Goal: Task Accomplishment & Management: Use online tool/utility

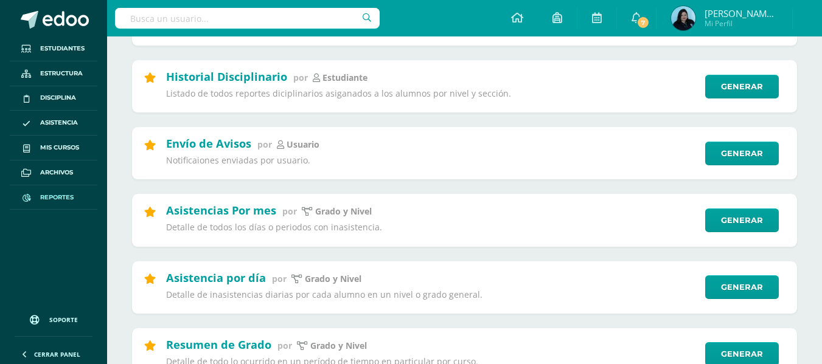
scroll to position [365, 0]
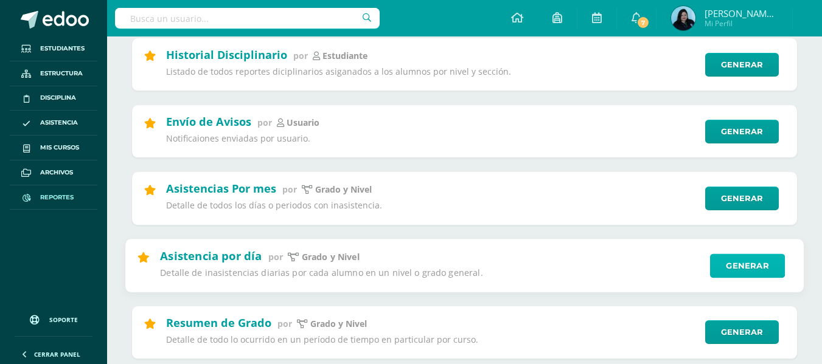
click at [763, 263] on link "Generar" at bounding box center [747, 266] width 75 height 24
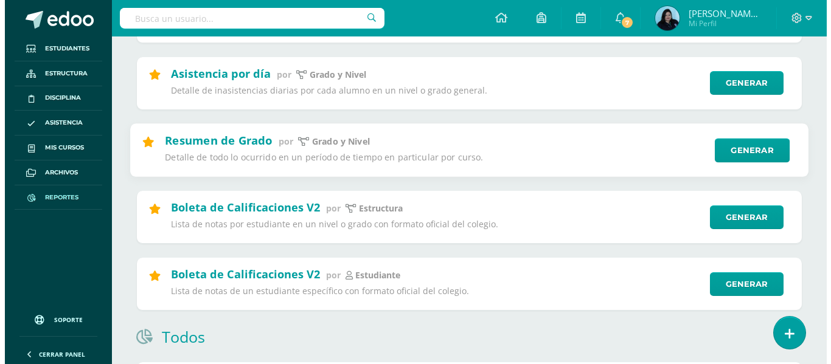
scroll to position [487, 0]
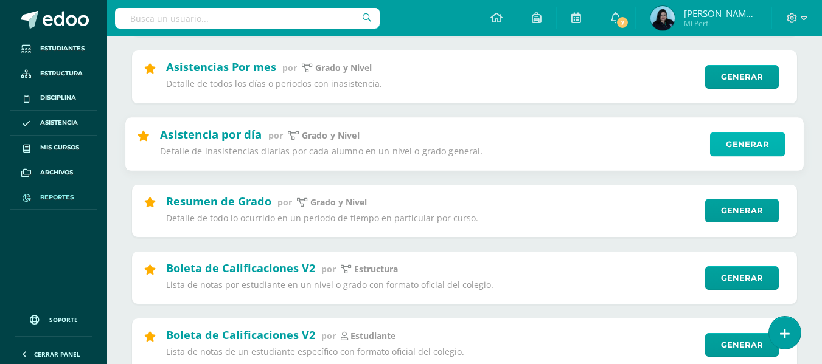
click at [717, 148] on link "Generar" at bounding box center [747, 144] width 75 height 24
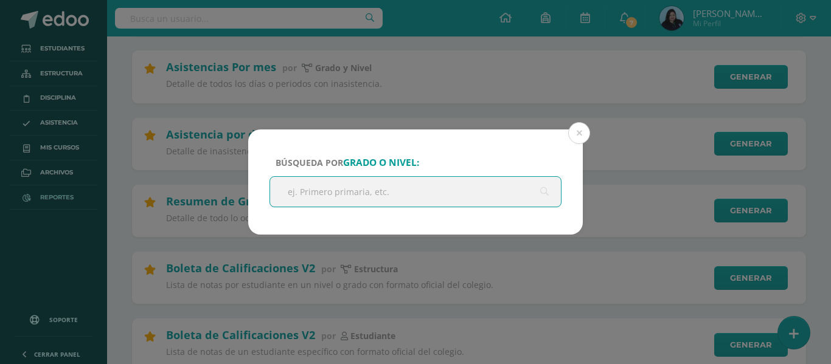
scroll to position [0, 0]
type input "prep"
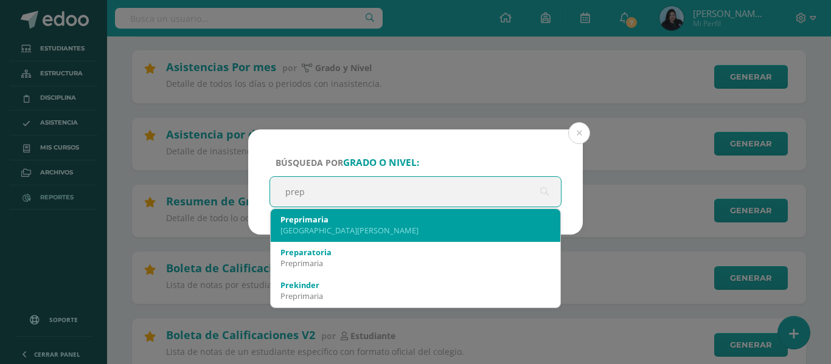
click at [358, 233] on div "[GEOGRAPHIC_DATA][PERSON_NAME]" at bounding box center [415, 230] width 270 height 11
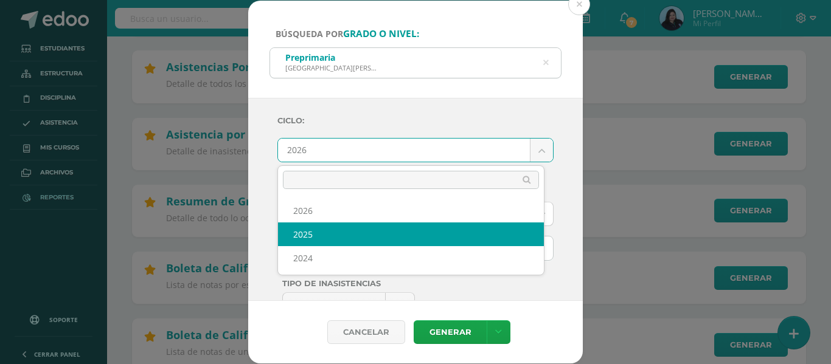
select select "2"
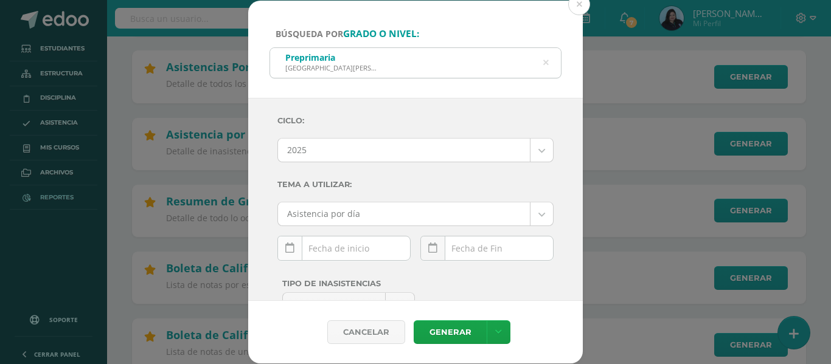
click at [286, 247] on icon at bounding box center [289, 248] width 9 height 10
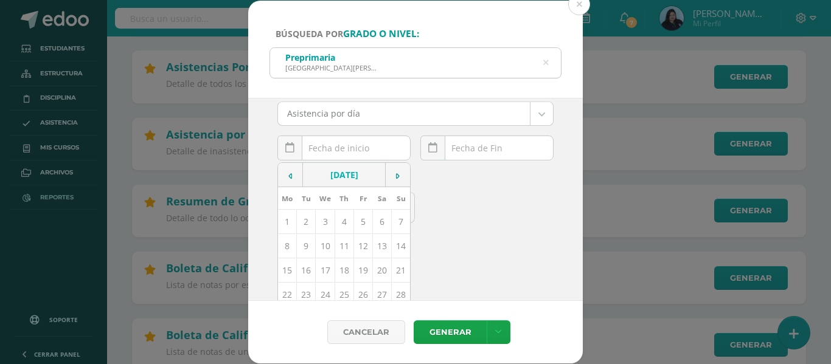
scroll to position [122, 0]
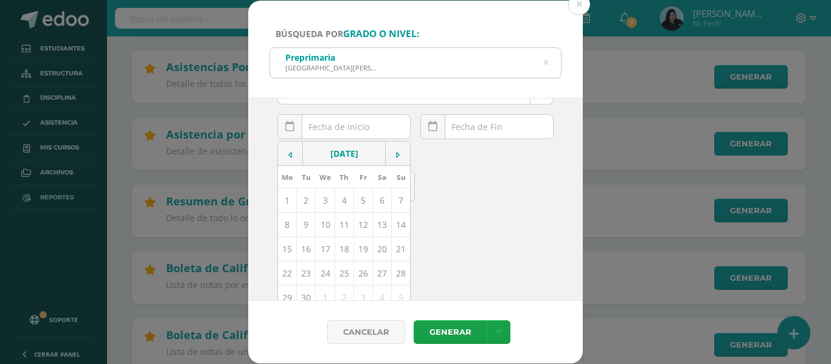
click at [322, 224] on td "10" at bounding box center [325, 225] width 19 height 24
type input "[DATE]"
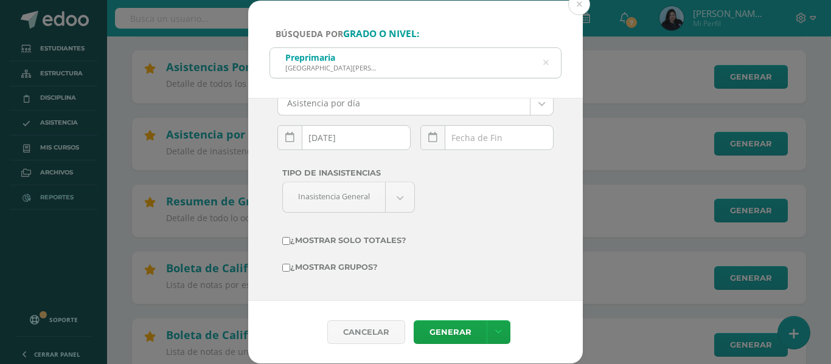
scroll to position [111, 0]
click at [432, 133] on link at bounding box center [432, 137] width 25 height 25
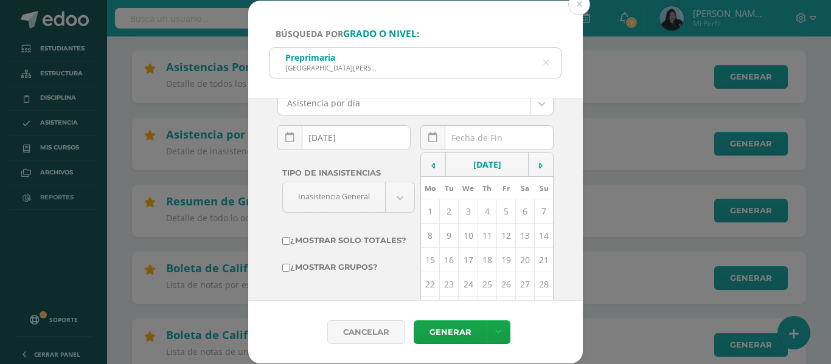
click at [463, 234] on td "10" at bounding box center [468, 236] width 19 height 24
type input "[DATE]"
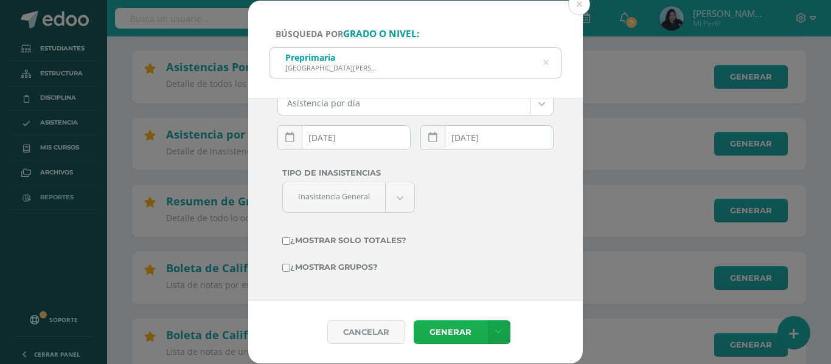
click at [449, 327] on link "Generar" at bounding box center [450, 332] width 73 height 24
click at [582, 2] on button at bounding box center [579, 4] width 22 height 22
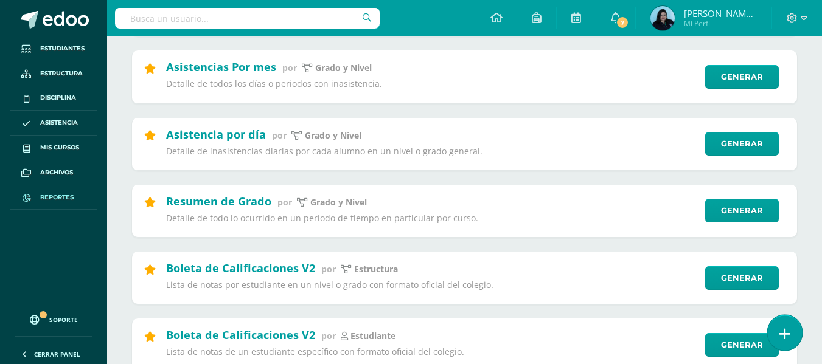
click at [783, 329] on icon at bounding box center [784, 334] width 11 height 14
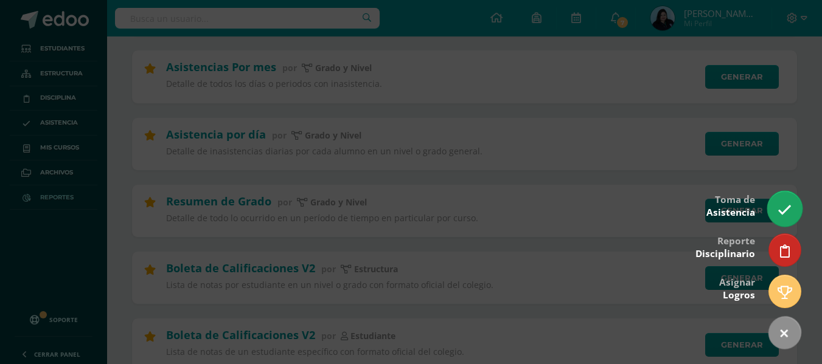
click at [776, 210] on link at bounding box center [784, 208] width 35 height 35
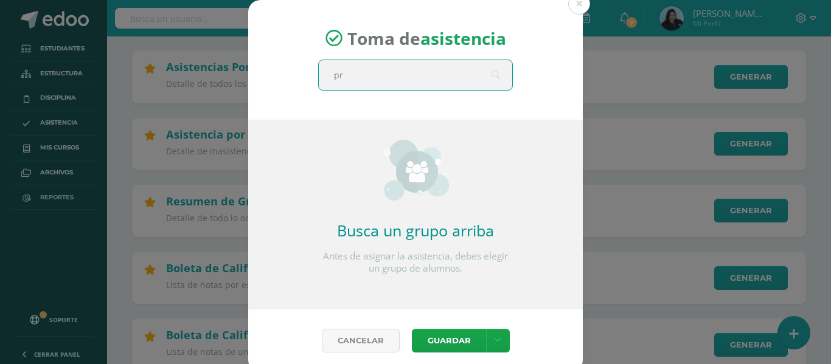
type input "pre"
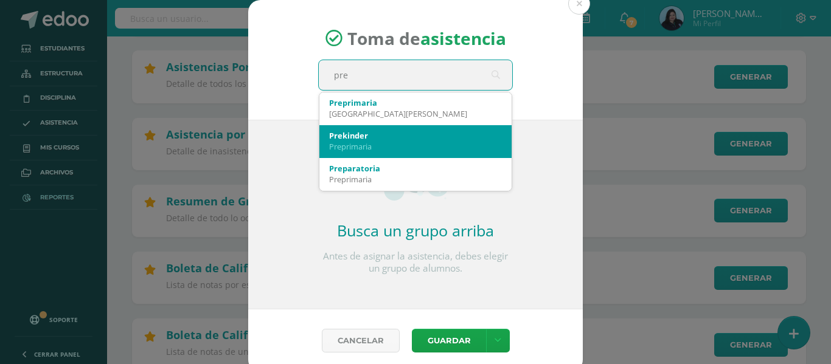
click at [435, 144] on div "Preprimaria" at bounding box center [415, 146] width 173 height 11
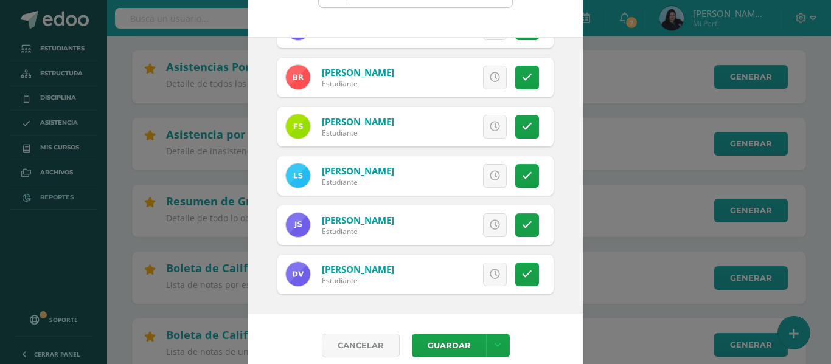
scroll to position [95, 0]
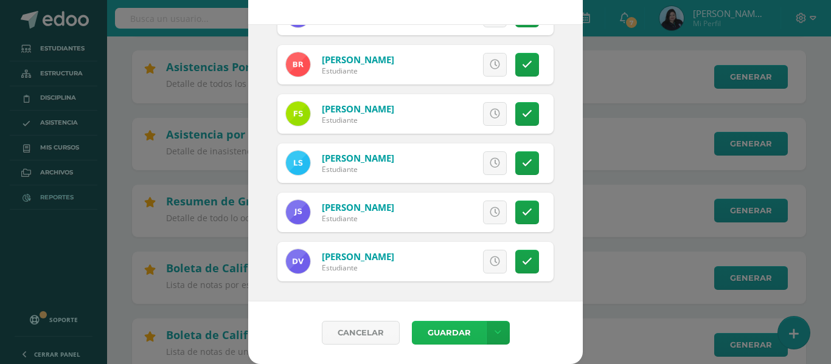
click at [449, 328] on button "Guardar" at bounding box center [449, 333] width 74 height 24
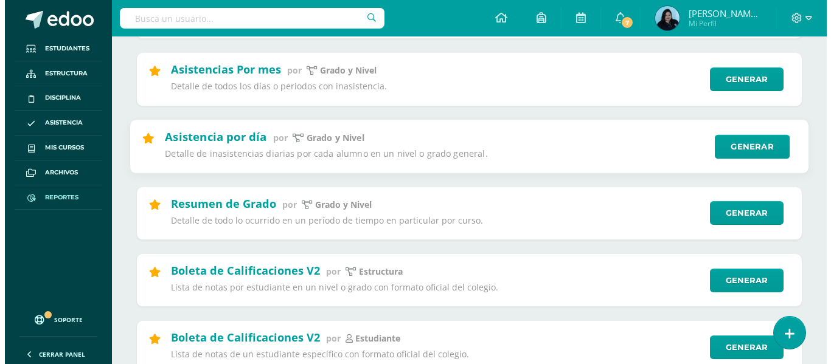
scroll to position [487, 0]
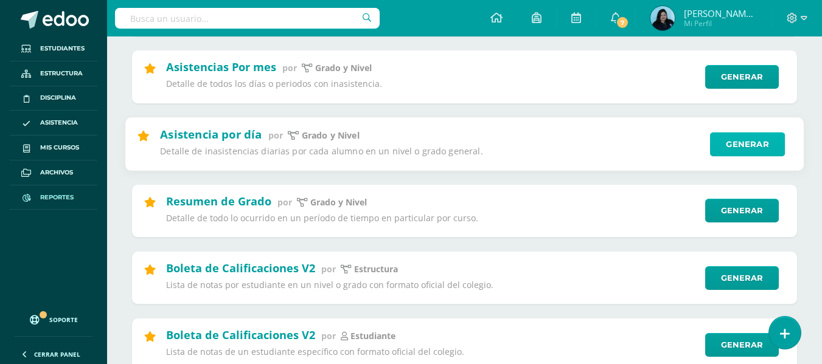
click at [730, 146] on link "Generar" at bounding box center [747, 144] width 75 height 24
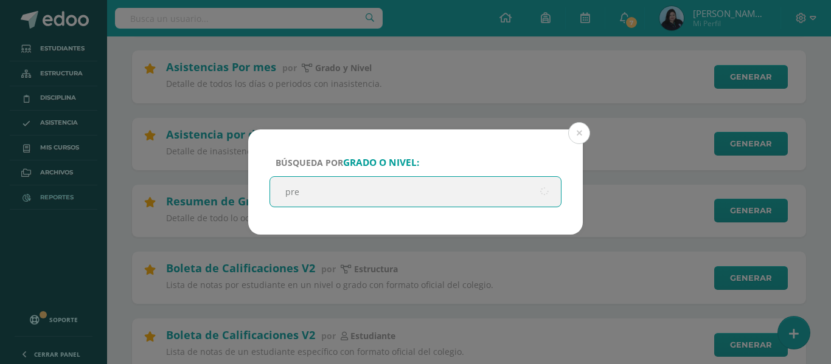
type input "prep"
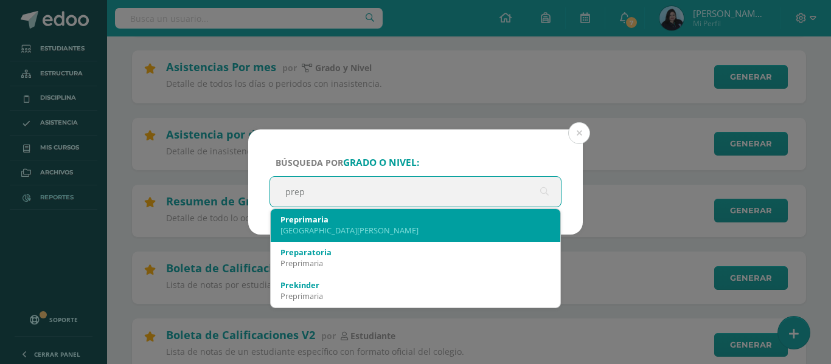
click at [366, 230] on div "[GEOGRAPHIC_DATA][PERSON_NAME]" at bounding box center [415, 230] width 270 height 11
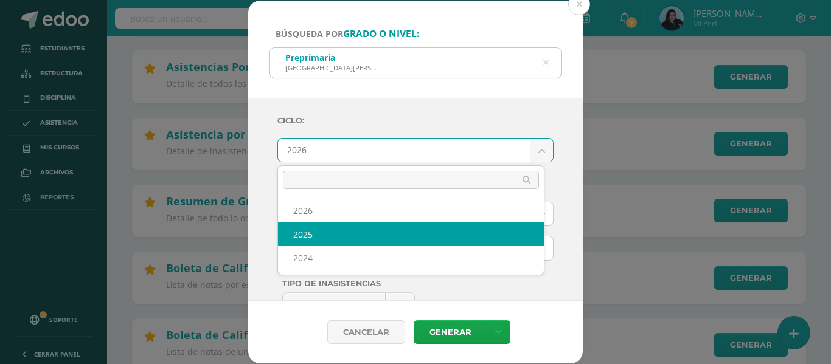
select select "2"
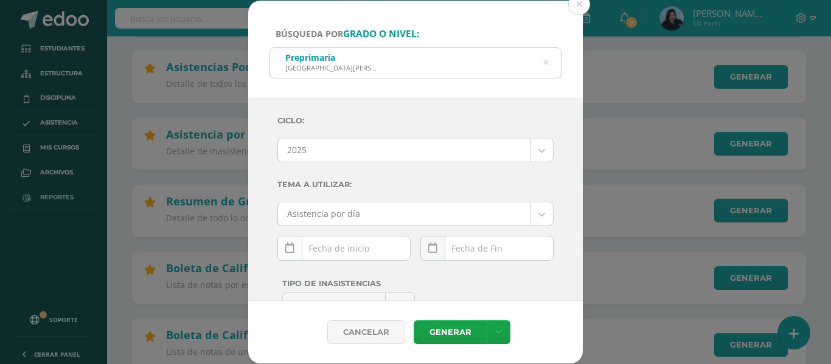
click at [295, 252] on link at bounding box center [289, 248] width 25 height 25
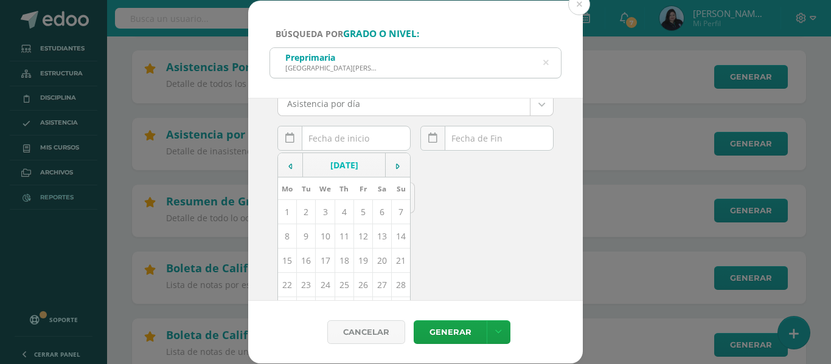
scroll to position [122, 0]
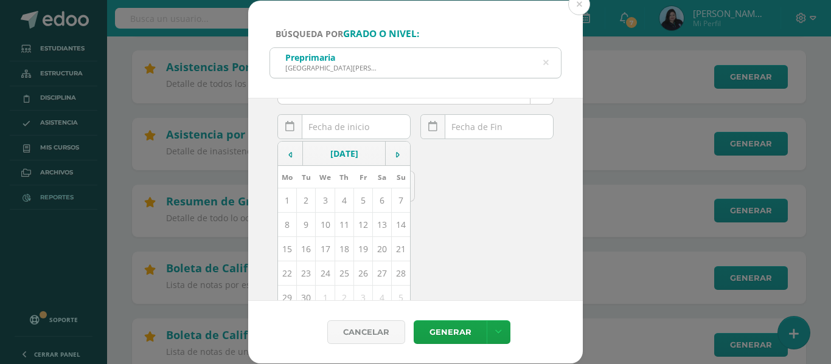
click at [327, 225] on td "10" at bounding box center [325, 225] width 19 height 24
type input "[DATE]"
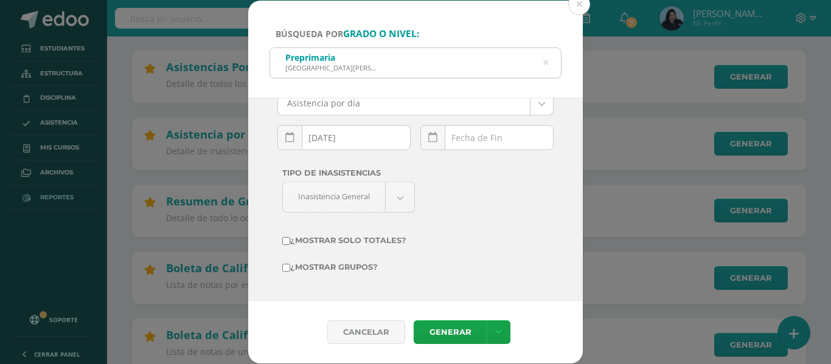
scroll to position [111, 0]
click at [428, 138] on icon at bounding box center [432, 138] width 9 height 10
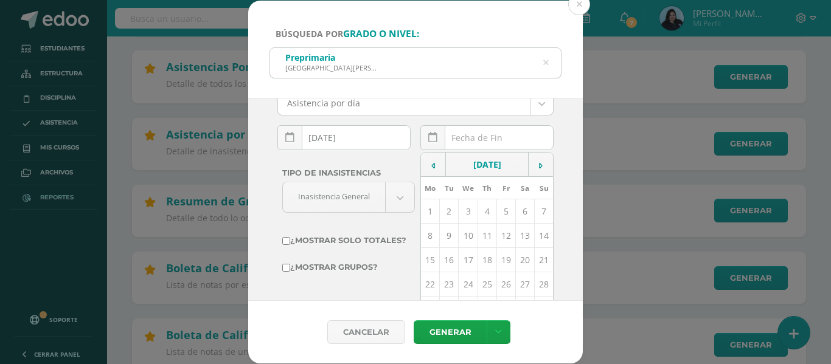
click at [459, 233] on td "10" at bounding box center [468, 236] width 19 height 24
type input "[DATE]"
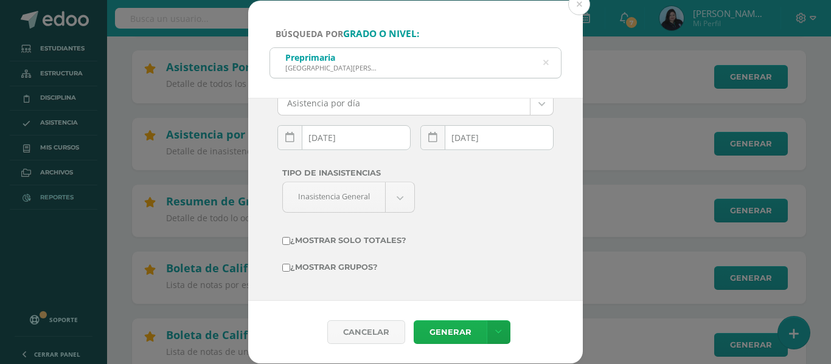
click at [442, 331] on link "Generar" at bounding box center [450, 332] width 73 height 24
